Goal: Use online tool/utility: Utilize a website feature to perform a specific function

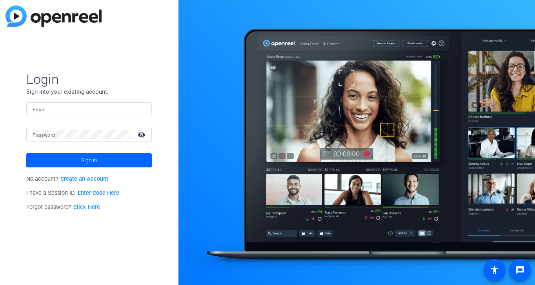
click at [89, 112] on input "Email" at bounding box center [89, 108] width 113 height 9
type input "rebeccab@cdata.com"
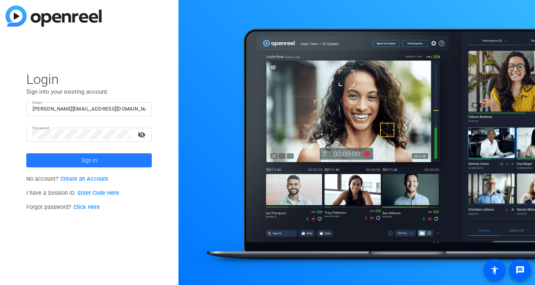
click at [58, 157] on span at bounding box center [89, 160] width 126 height 19
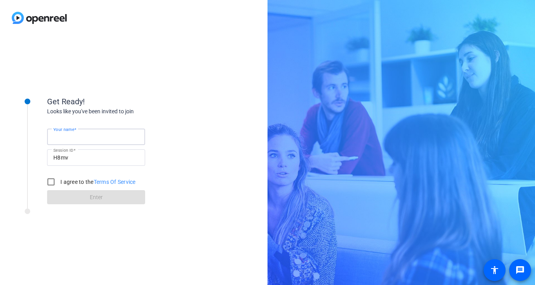
click at [90, 138] on input "Your name" at bounding box center [96, 136] width 86 height 9
type input "[PERSON_NAME]"
click at [52, 180] on input "I agree to the Terms Of Service" at bounding box center [51, 182] width 16 height 16
checkbox input "true"
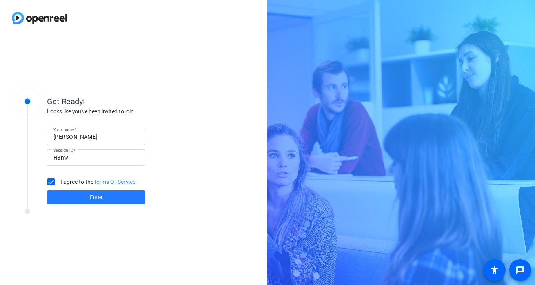
click at [73, 197] on span at bounding box center [96, 197] width 98 height 19
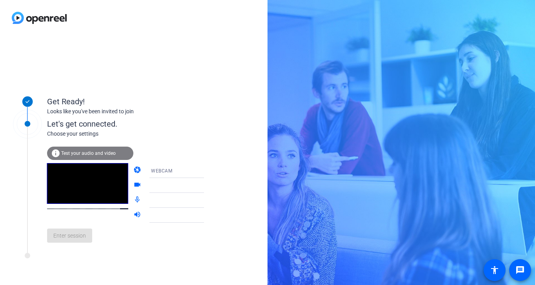
click at [175, 188] on mat-form-field at bounding box center [182, 185] width 75 height 15
click at [193, 172] on mat-form-field "WEBCAM" at bounding box center [182, 170] width 75 height 15
click at [192, 199] on div at bounding box center [182, 197] width 75 height 9
click at [195, 200] on div at bounding box center [182, 197] width 75 height 9
click at [164, 202] on div at bounding box center [182, 197] width 75 height 9
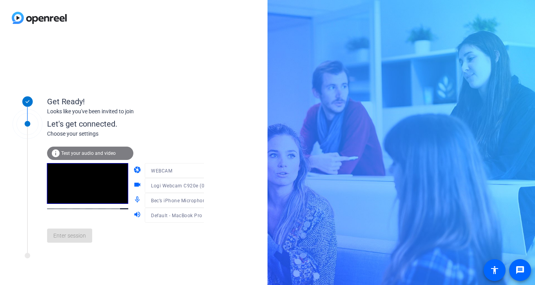
click at [133, 197] on mat-icon "mic_none" at bounding box center [137, 200] width 9 height 9
click at [133, 201] on mat-icon "mic_none" at bounding box center [137, 200] width 9 height 9
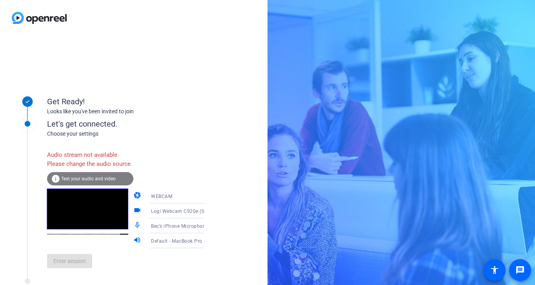
click at [182, 229] on span "Bec’s iPhone Microphone" at bounding box center [179, 226] width 57 height 5
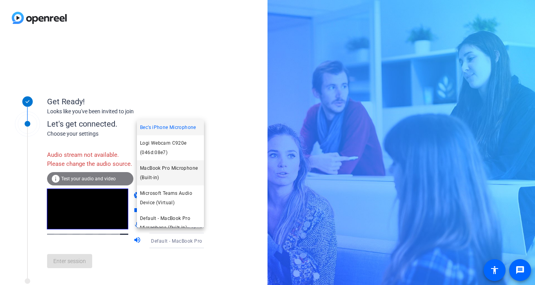
click at [176, 170] on span "MacBook Pro Microphone (Built-in)" at bounding box center [170, 173] width 61 height 19
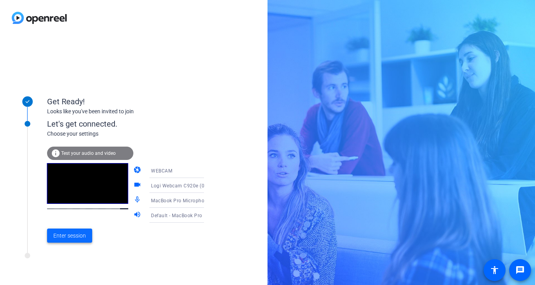
click at [58, 237] on span "Enter session" at bounding box center [69, 236] width 33 height 8
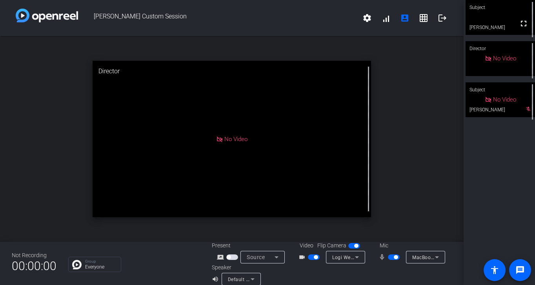
click at [390, 259] on span "button" at bounding box center [394, 257] width 12 height 5
click at [310, 257] on span "button" at bounding box center [314, 257] width 12 height 5
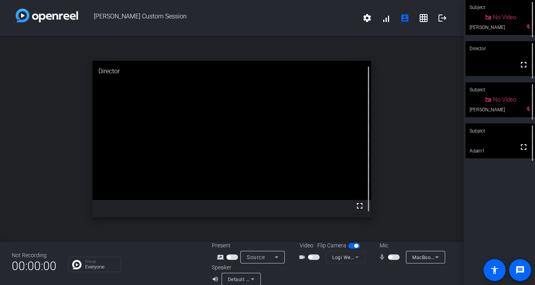
click at [397, 257] on span "button" at bounding box center [394, 257] width 12 height 5
click at [314, 257] on span "button" at bounding box center [314, 257] width 12 height 5
click at [439, 256] on icon at bounding box center [436, 257] width 9 height 9
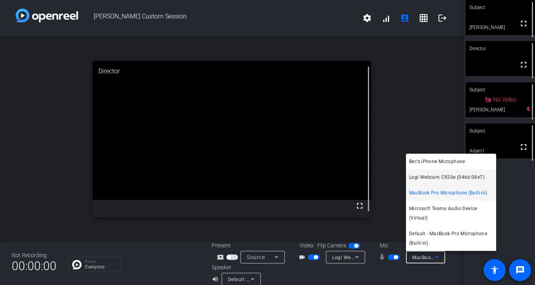
click at [449, 177] on span "Logi Webcam C920e (046d:08e7)" at bounding box center [446, 177] width 75 height 9
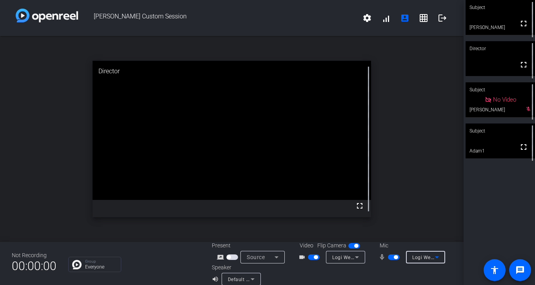
click at [433, 258] on icon at bounding box center [436, 257] width 9 height 9
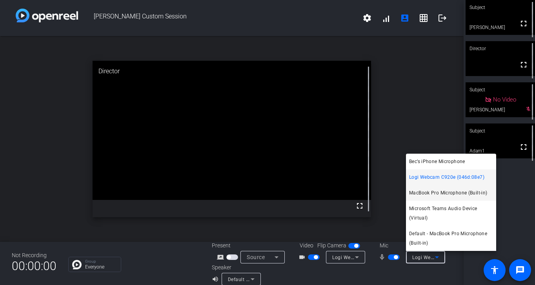
click at [442, 194] on span "MacBook Pro Microphone (Built-in)" at bounding box center [448, 192] width 78 height 9
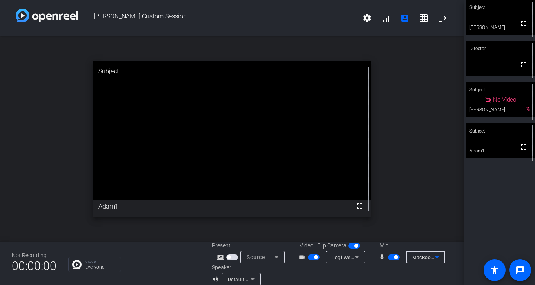
click at [435, 254] on icon at bounding box center [436, 257] width 9 height 9
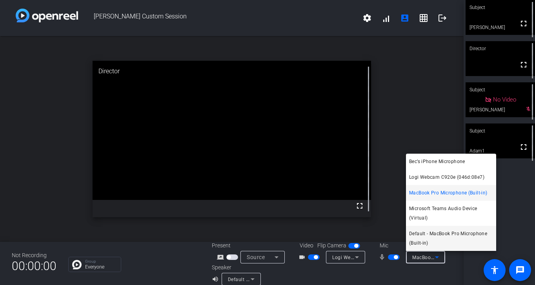
click at [434, 237] on span "Default - MacBook Pro Microphone (Built-in)" at bounding box center [451, 238] width 84 height 19
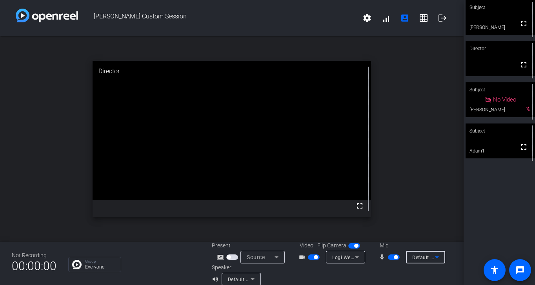
scroll to position [9, 0]
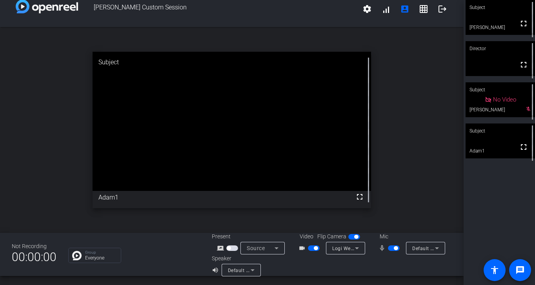
click at [417, 128] on div "open_in_new Subject fullscreen Adam1" at bounding box center [232, 130] width 464 height 206
